Goal: Transaction & Acquisition: Obtain resource

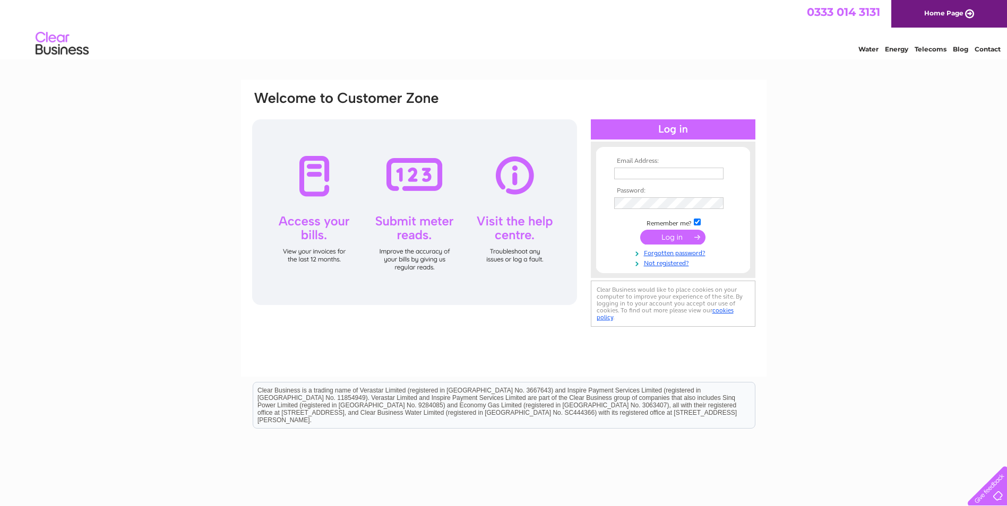
click at [629, 173] on input "text" at bounding box center [668, 174] width 109 height 12
paste input "Yvette.Marsden@gap.uk.com"
type input "Yvette.Marsden@gap.uk.com"
click at [667, 239] on input "submit" at bounding box center [672, 237] width 65 height 15
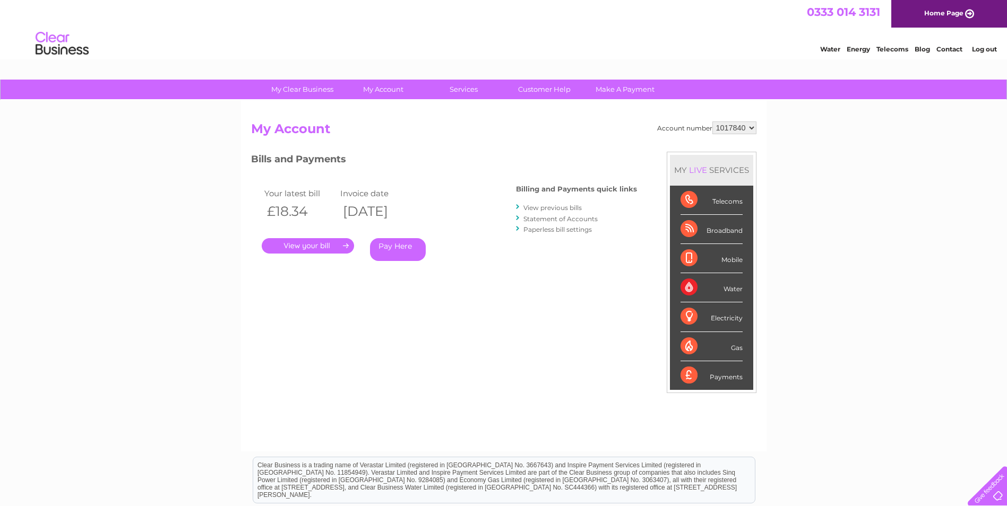
click at [741, 131] on select "1017840 1018692 1054771 1066257" at bounding box center [734, 128] width 44 height 13
select select "1066257"
click at [712, 122] on select "1017840 1018692 1054771 1066257" at bounding box center [734, 128] width 44 height 13
click at [538, 208] on link "View previous bills" at bounding box center [552, 208] width 58 height 8
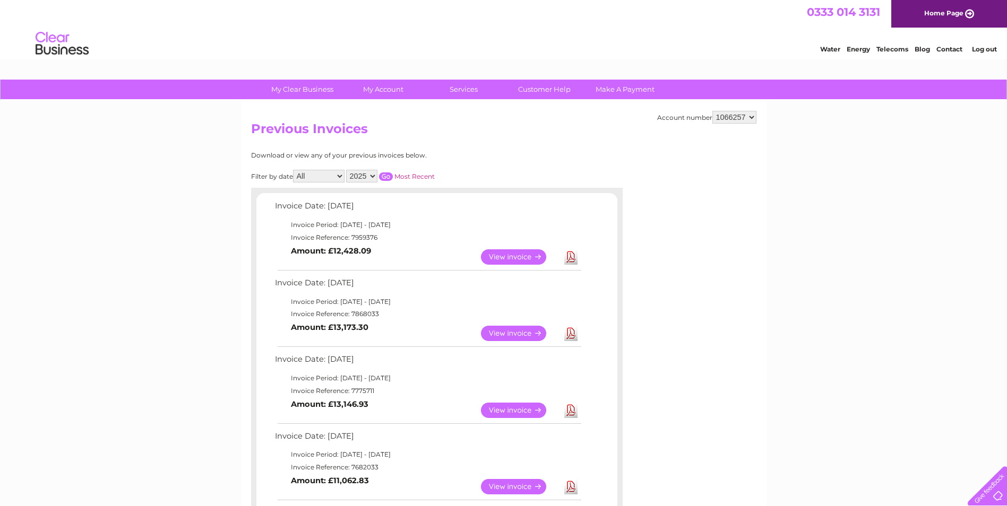
click at [753, 117] on select "1017840 1018692 1054771 1066257" at bounding box center [734, 117] width 44 height 13
select select "1054771"
click at [712, 111] on select "1017840 1018692 1054771 1066257" at bounding box center [734, 117] width 44 height 13
click at [749, 121] on select "1017840 1018692 1054771 1066257" at bounding box center [734, 117] width 44 height 13
select select "1018692"
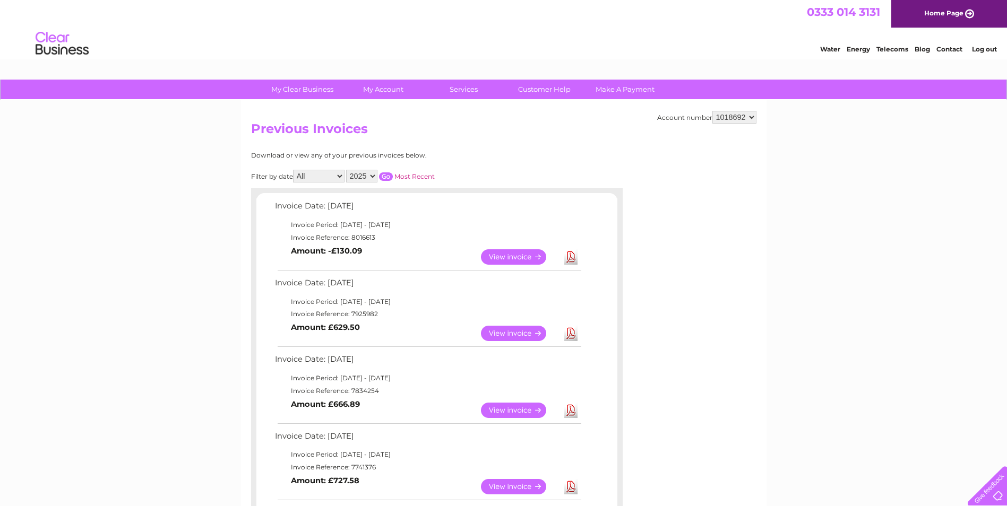
click at [712, 111] on select "1017840 1018692 1054771 1066257" at bounding box center [734, 117] width 44 height 13
click at [520, 332] on link "View" at bounding box center [520, 333] width 78 height 15
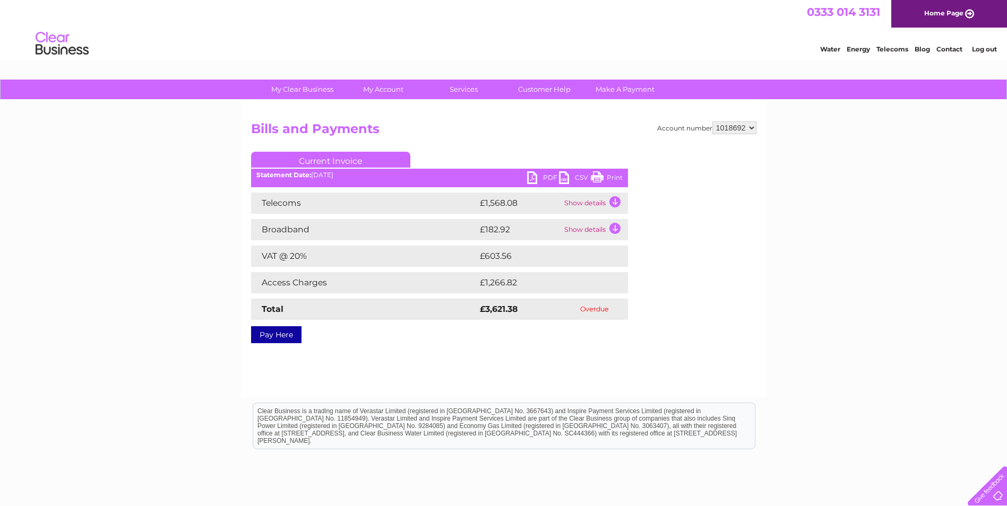
click at [543, 176] on link "PDF" at bounding box center [543, 178] width 32 height 15
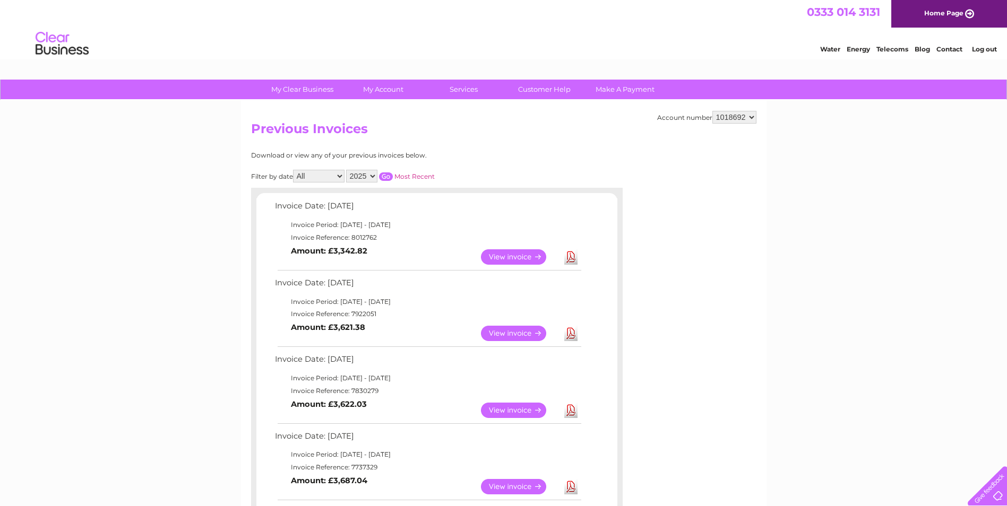
click at [978, 49] on link "Log out" at bounding box center [984, 49] width 25 height 8
